Goal: Navigation & Orientation: Find specific page/section

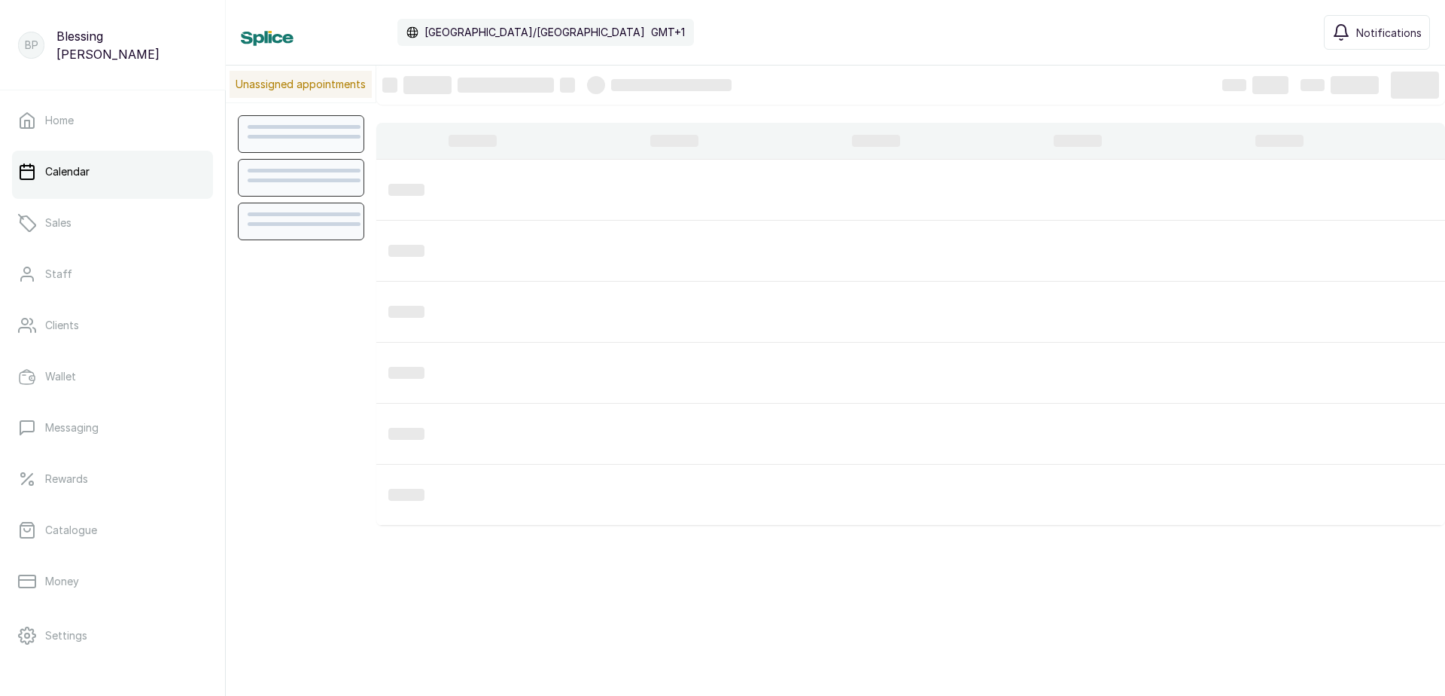
scroll to position [507, 0]
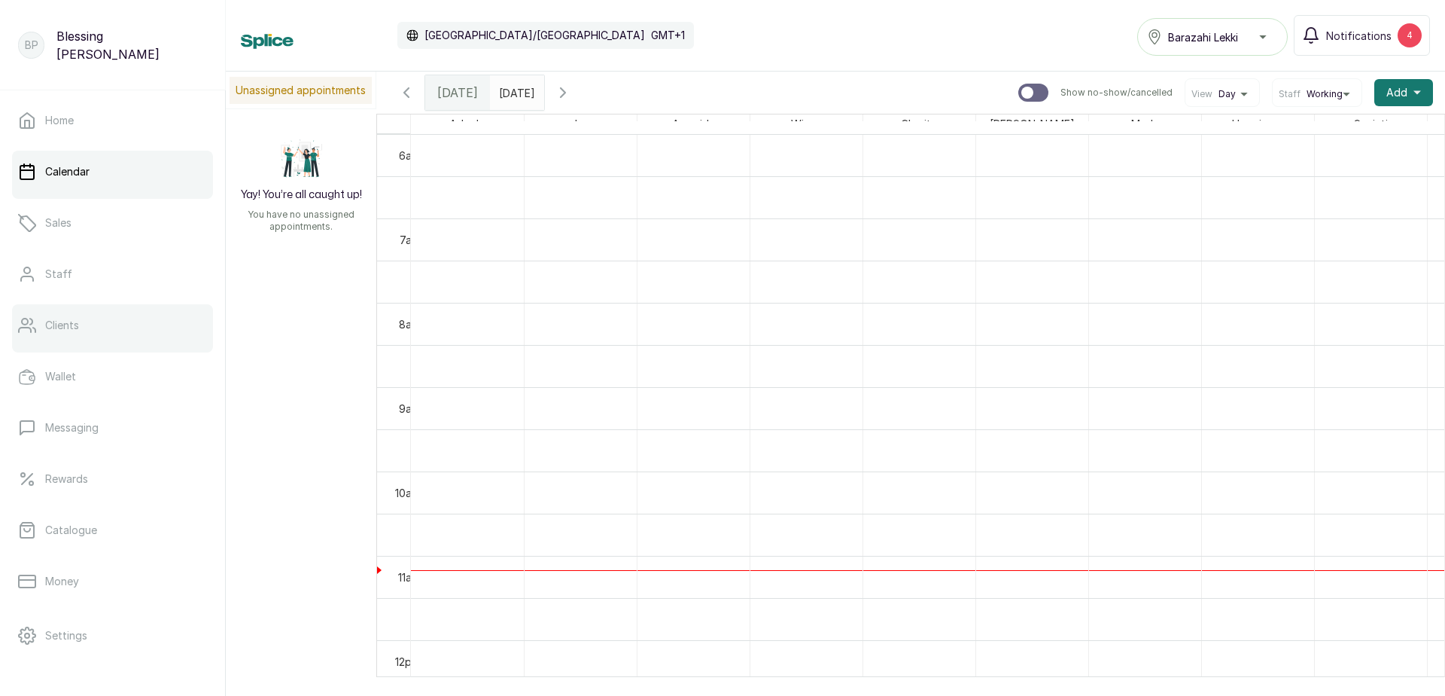
click at [126, 340] on link "Clients" at bounding box center [112, 325] width 201 height 42
